Goal: Task Accomplishment & Management: Use online tool/utility

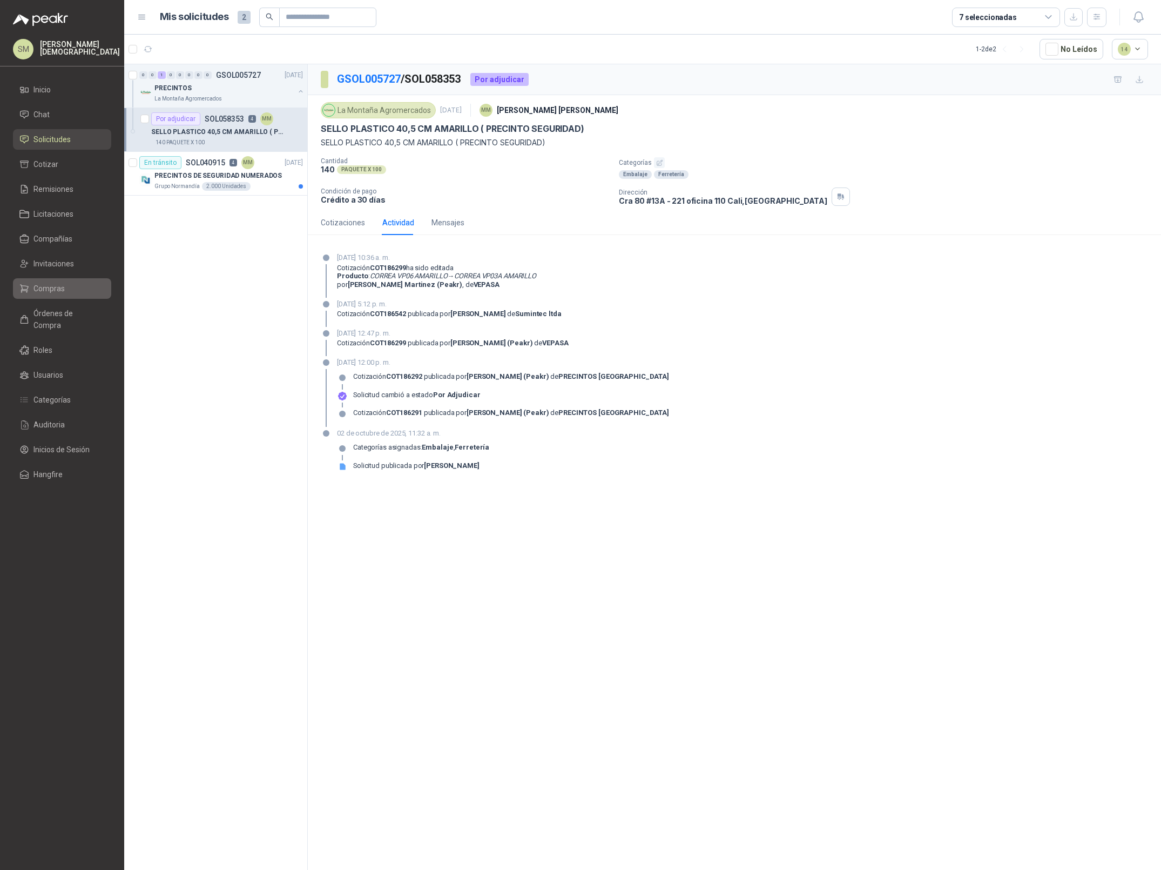
click at [61, 288] on span "Compras" at bounding box center [48, 288] width 31 height 12
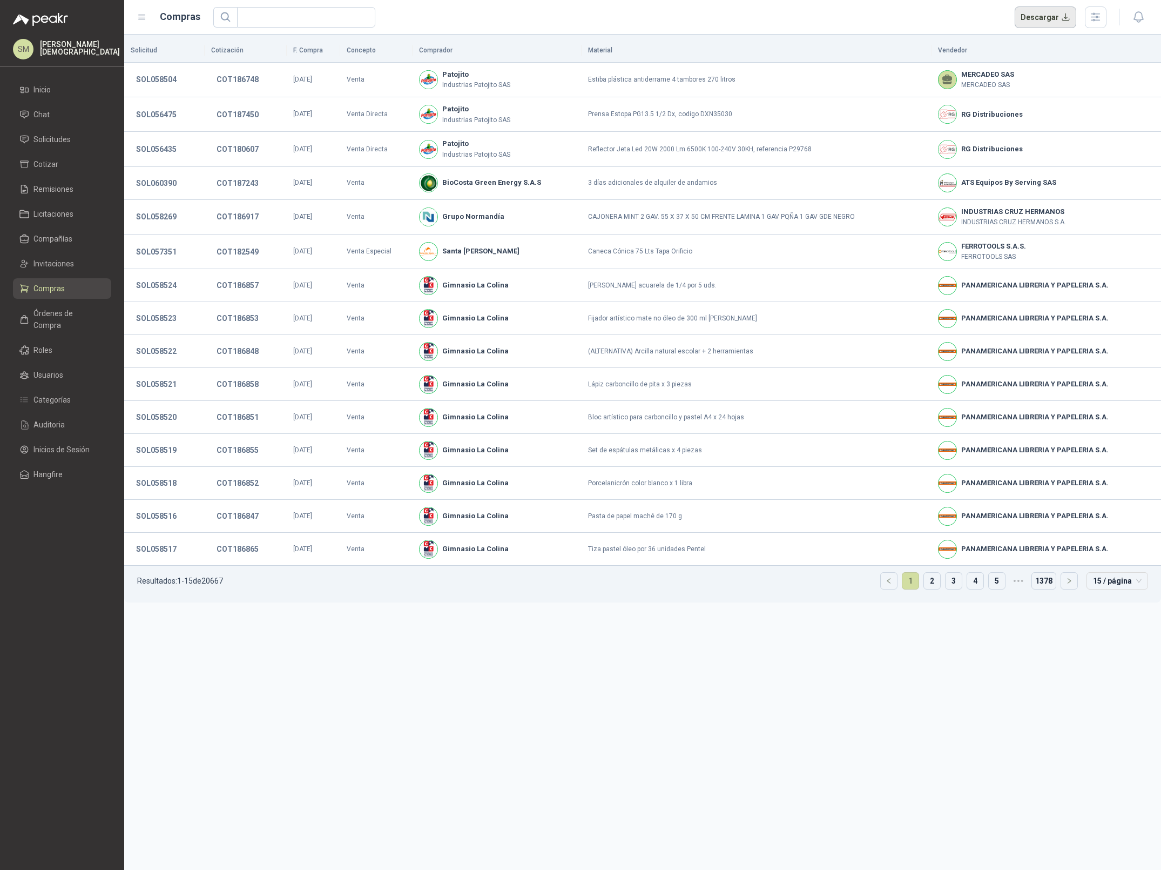
click at [1032, 12] on button "Descargar" at bounding box center [1046, 17] width 62 height 22
